Goal: Task Accomplishment & Management: Manage account settings

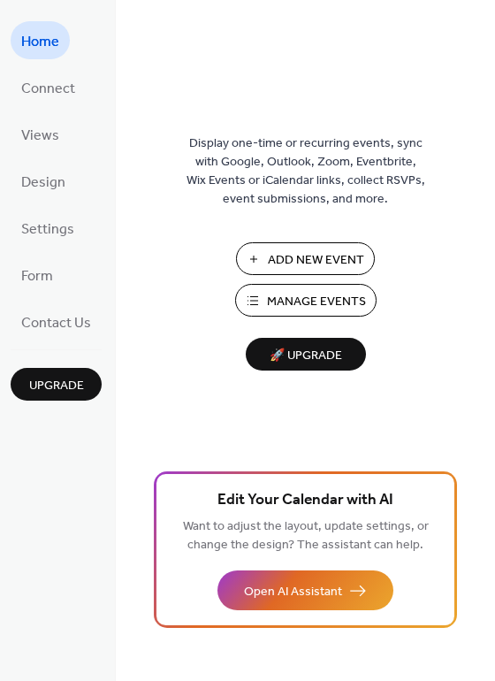
click at [307, 293] on span "Manage Events" at bounding box center [316, 302] width 99 height 19
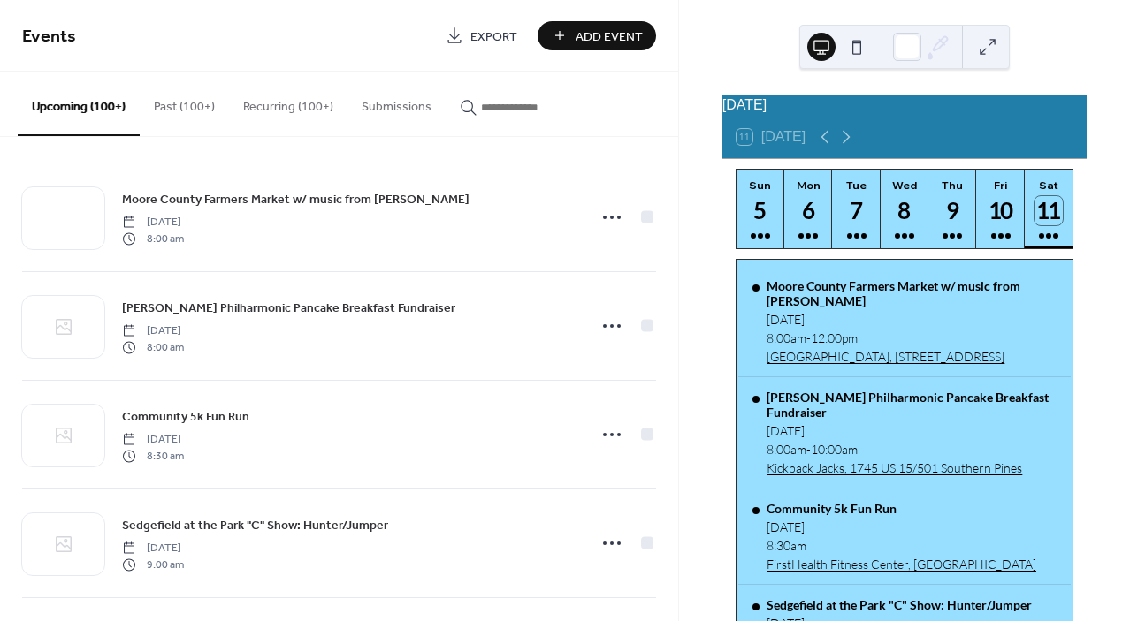
click at [537, 107] on input "button" at bounding box center [534, 107] width 106 height 19
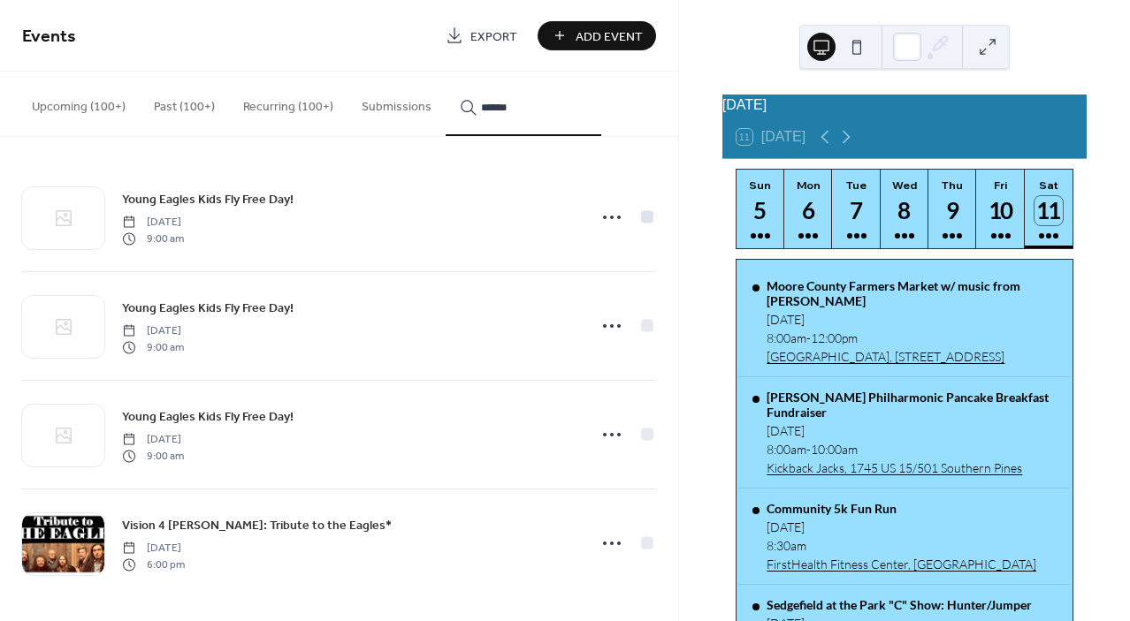
type input "******"
click at [642, 216] on div at bounding box center [647, 216] width 12 height 12
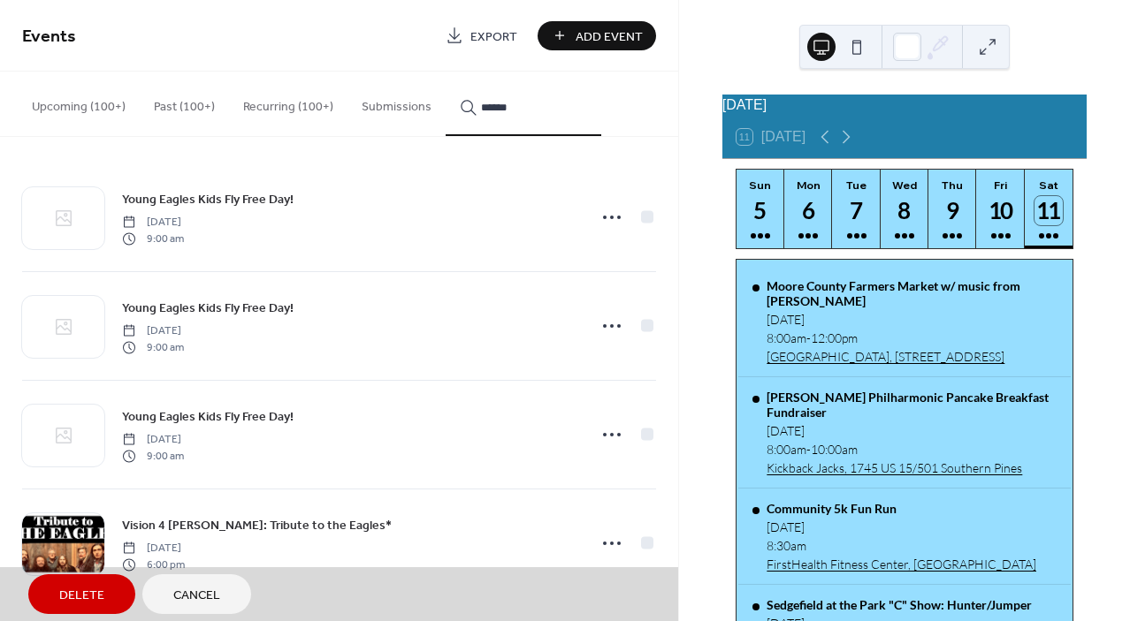
click at [67, 598] on span "Delete" at bounding box center [81, 596] width 45 height 19
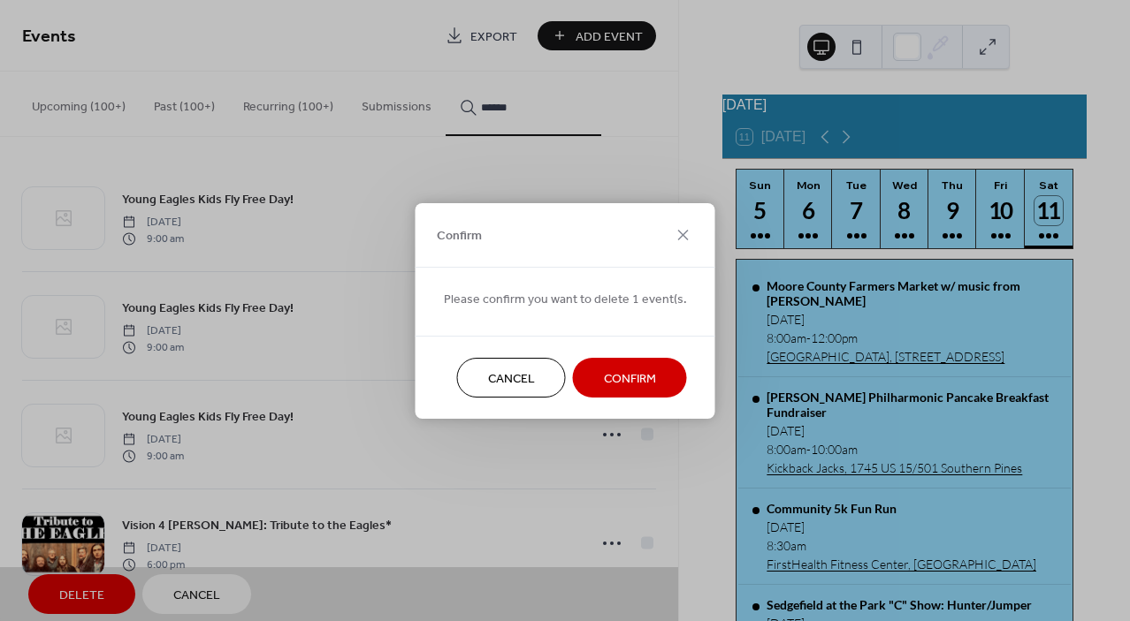
click at [624, 377] on span "Confirm" at bounding box center [630, 378] width 52 height 19
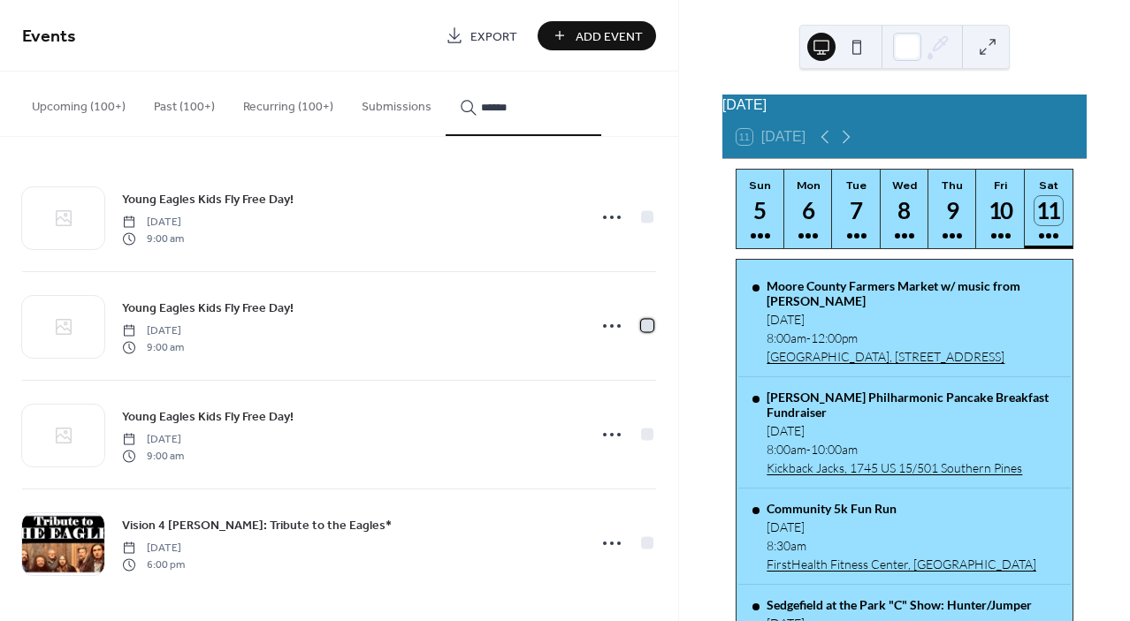
click at [643, 329] on div at bounding box center [647, 325] width 12 height 12
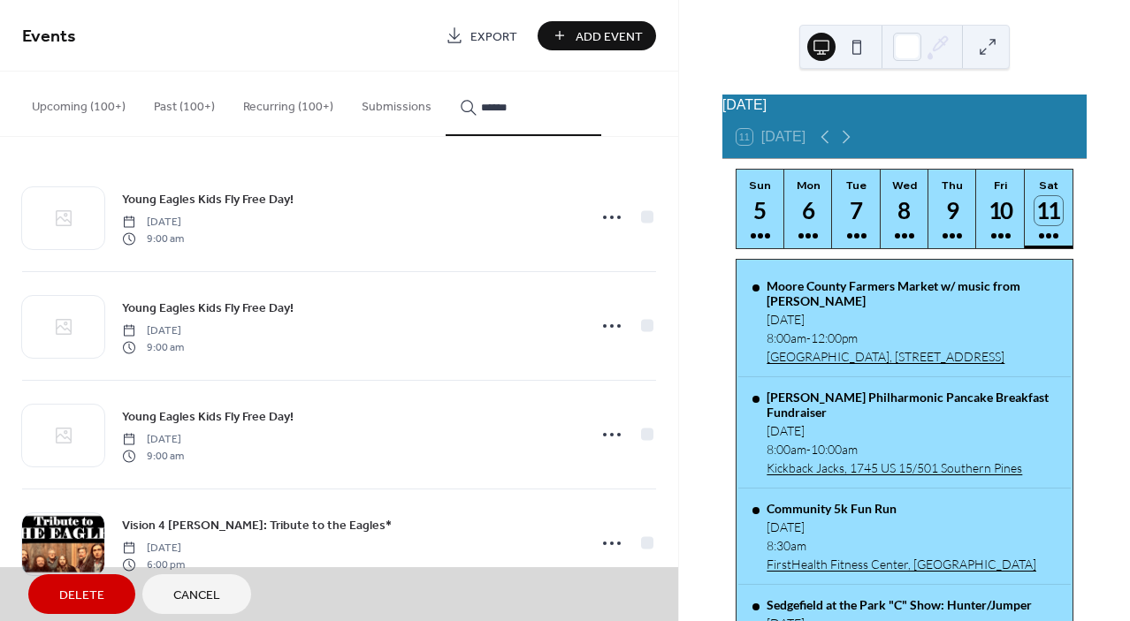
click at [86, 603] on span "Delete" at bounding box center [81, 596] width 45 height 19
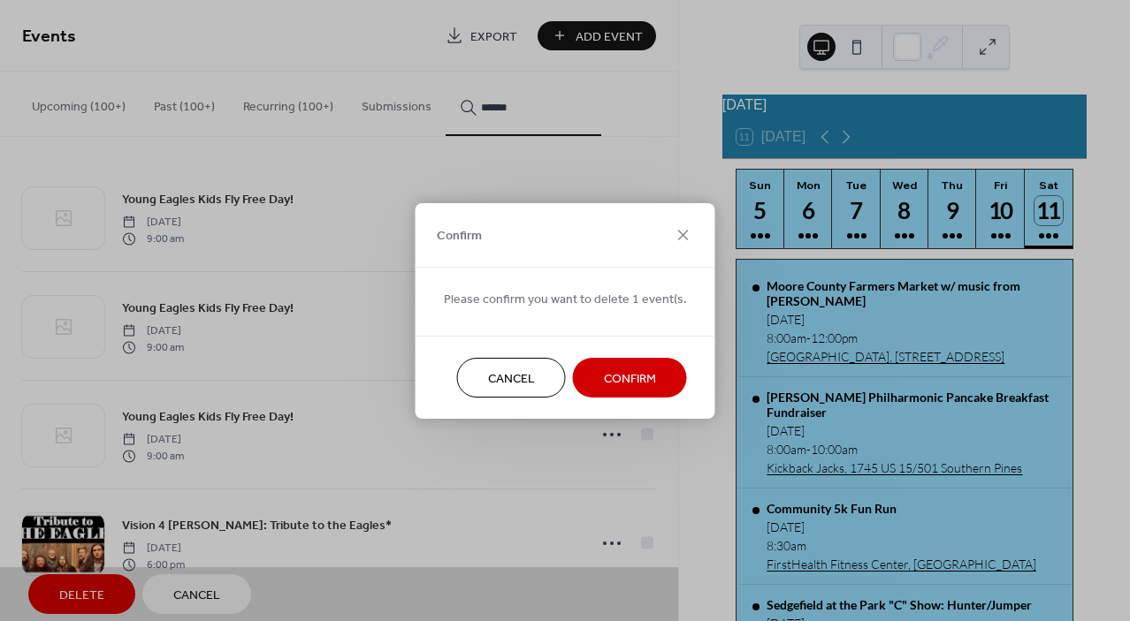
click at [631, 375] on span "Confirm" at bounding box center [630, 378] width 52 height 19
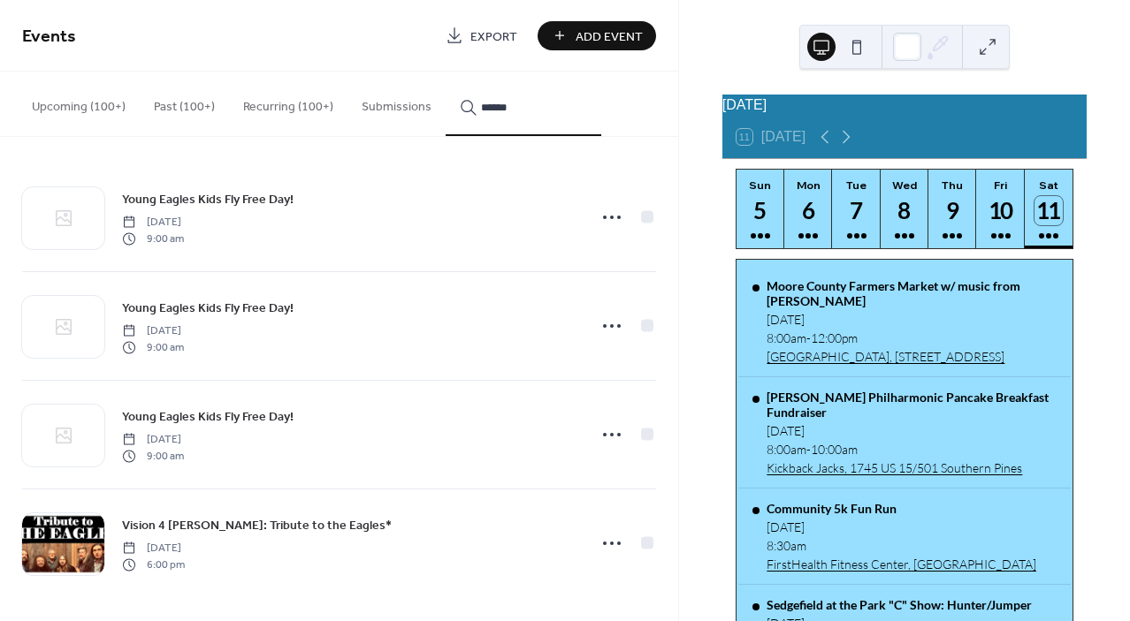
scroll to position [3, 0]
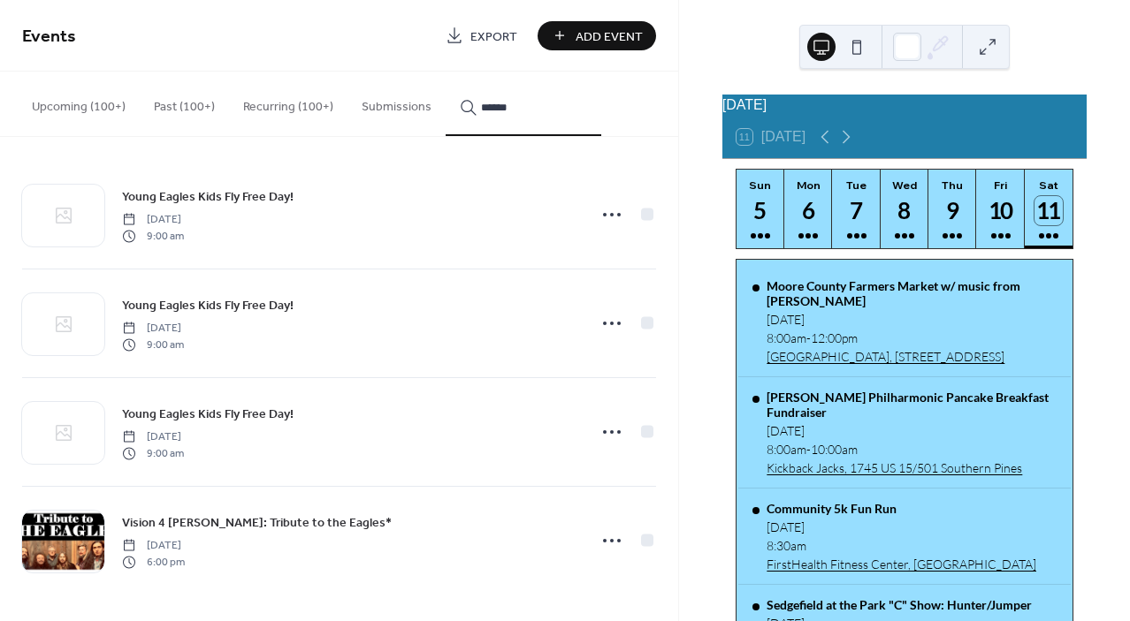
click at [605, 544] on icon at bounding box center [612, 541] width 28 height 28
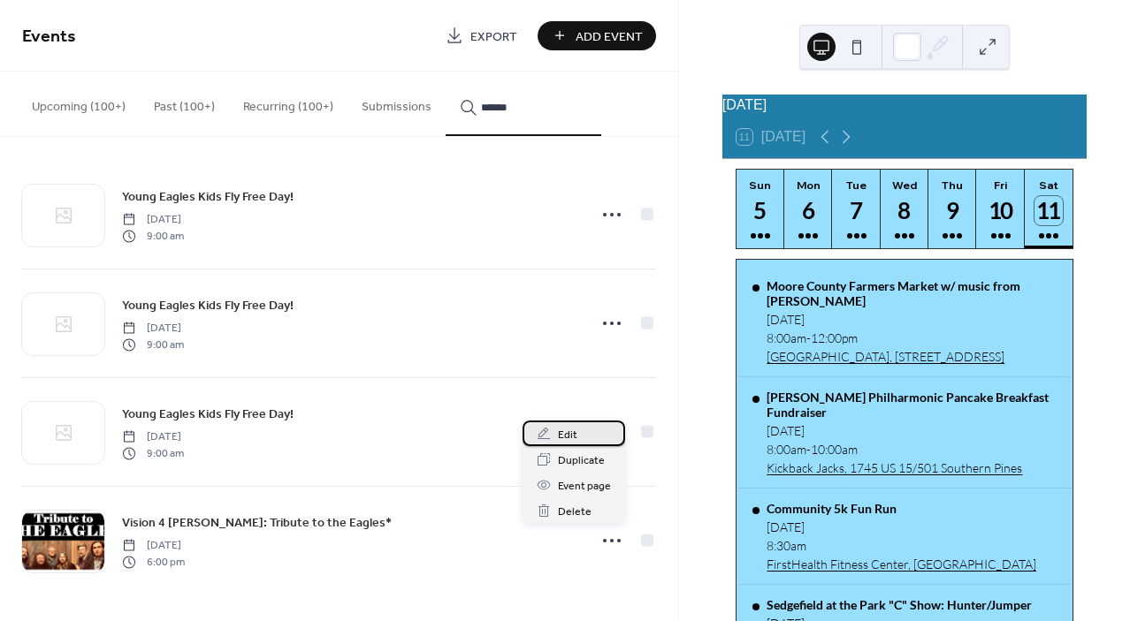
click at [579, 438] on div "Edit" at bounding box center [573, 434] width 103 height 26
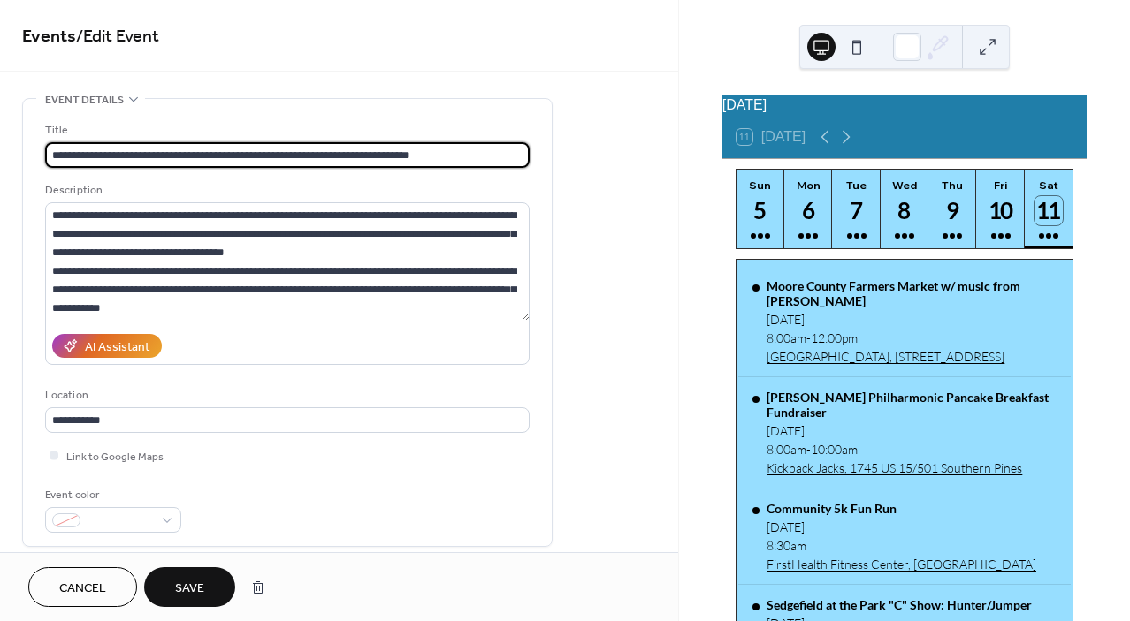
type input "**********"
click at [177, 592] on span "Save" at bounding box center [189, 589] width 29 height 19
